Goal: Information Seeking & Learning: Learn about a topic

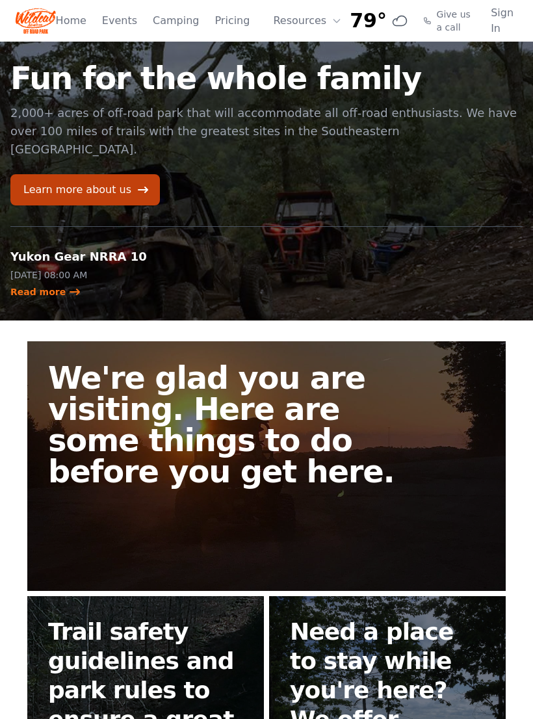
click at [136, 62] on h1 "Fun for the whole family" at bounding box center [266, 77] width 512 height 31
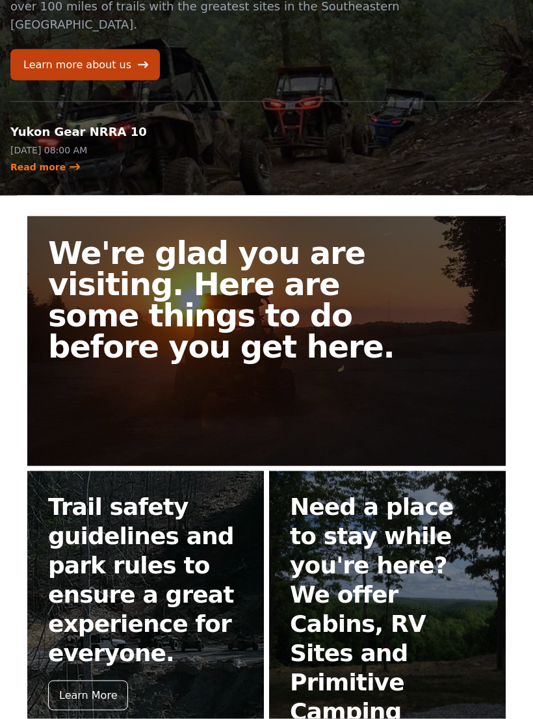
scroll to position [239, 0]
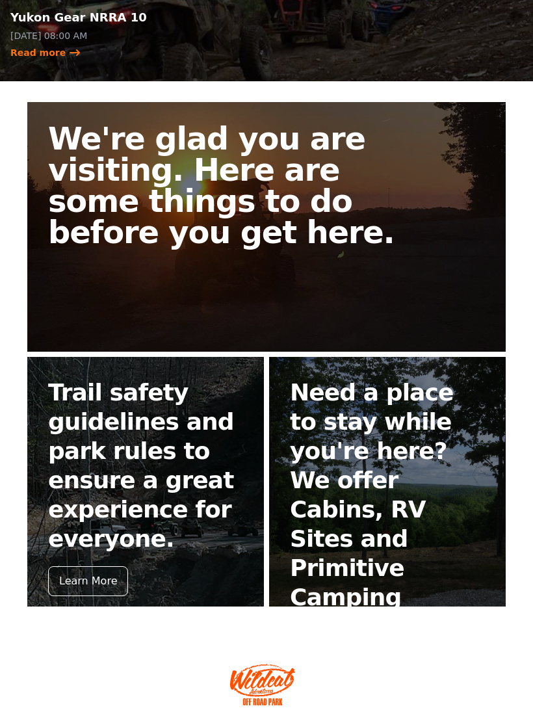
click at [81, 566] on div "Learn More" at bounding box center [88, 581] width 80 height 30
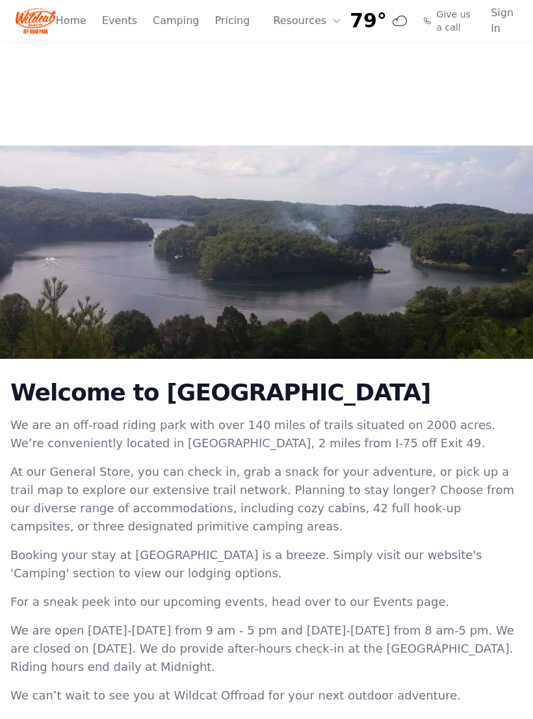
click at [226, 27] on link "Pricing" at bounding box center [231, 21] width 35 height 16
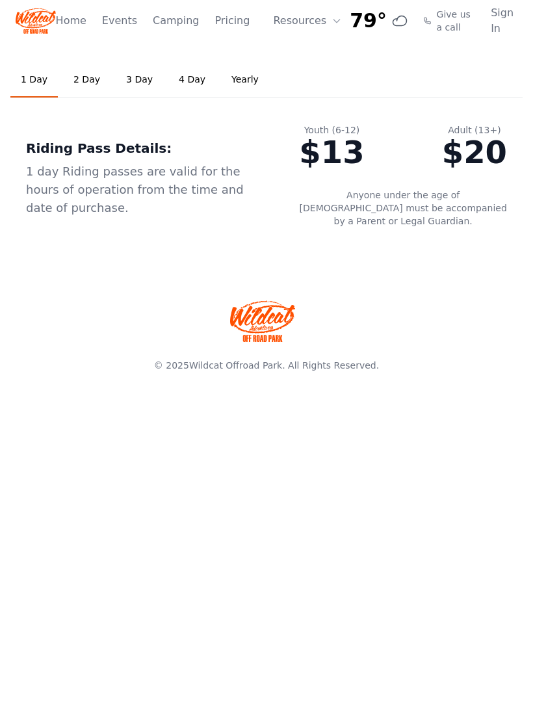
click at [88, 79] on link "2 Day" at bounding box center [86, 79] width 47 height 35
click at [125, 18] on link "Events" at bounding box center [119, 21] width 35 height 16
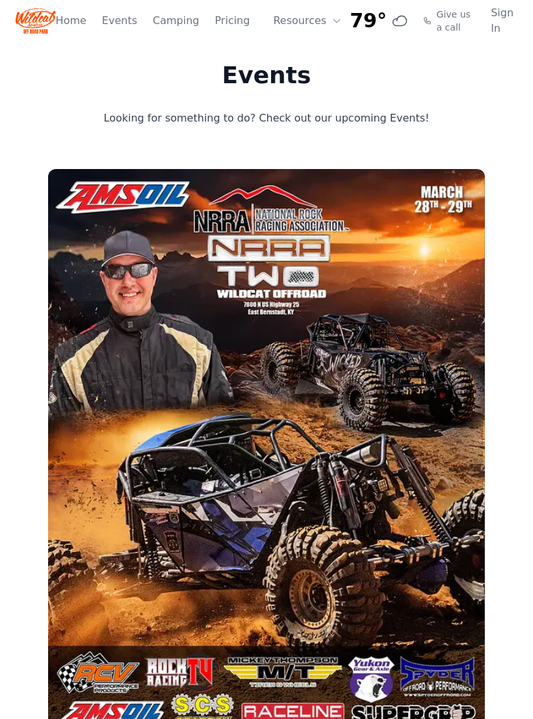
click at [71, 21] on link "Home" at bounding box center [71, 21] width 31 height 16
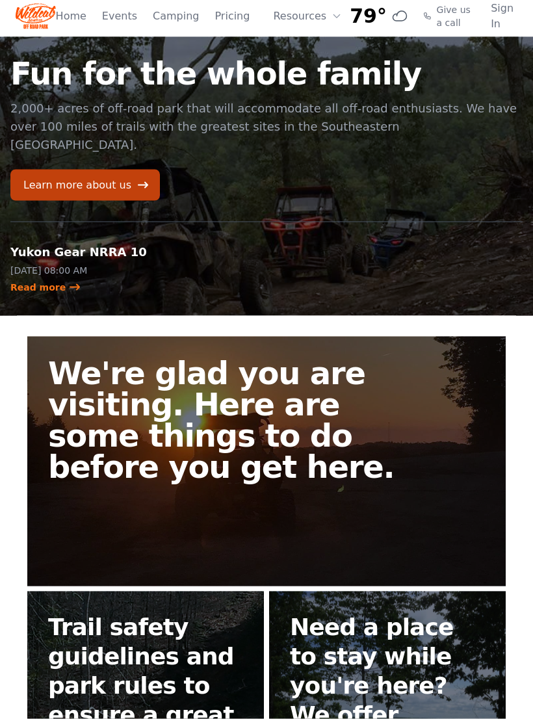
scroll to position [5, 0]
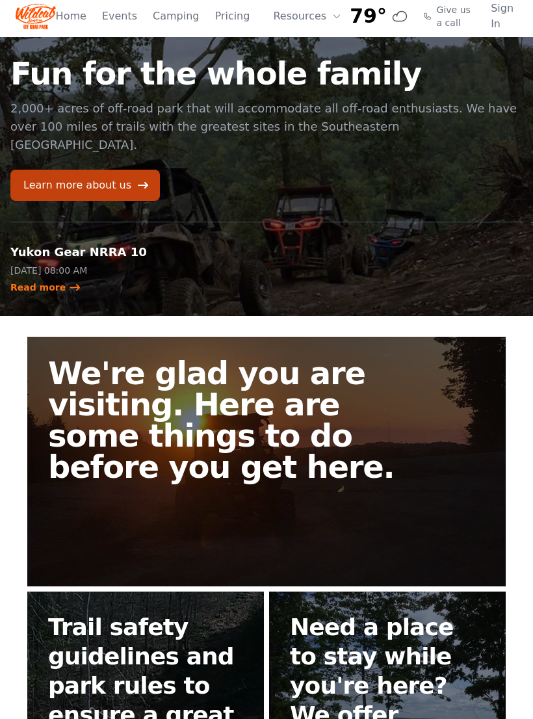
click at [133, 385] on h2 "We're glad you are visiting. Here are some things to do before you get here." at bounding box center [235, 419] width 374 height 125
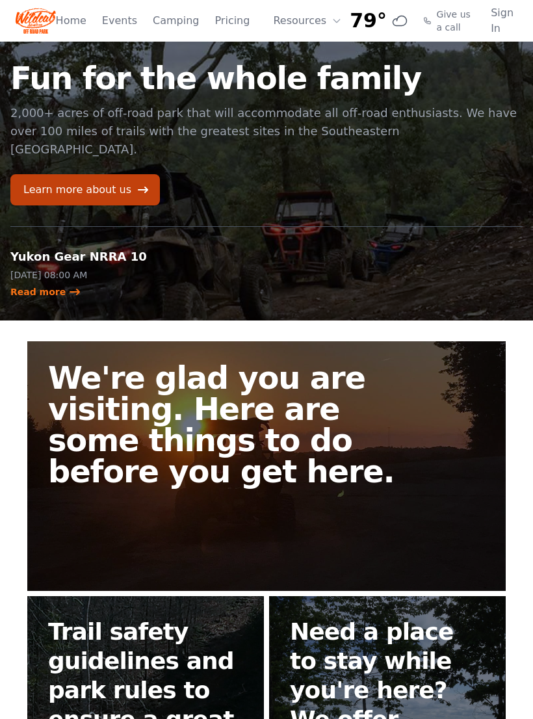
click at [136, 395] on h2 "We're glad you are visiting. Here are some things to do before you get here." at bounding box center [235, 424] width 374 height 125
click at [65, 174] on link "Learn more about us" at bounding box center [84, 189] width 149 height 31
